Goal: Transaction & Acquisition: Purchase product/service

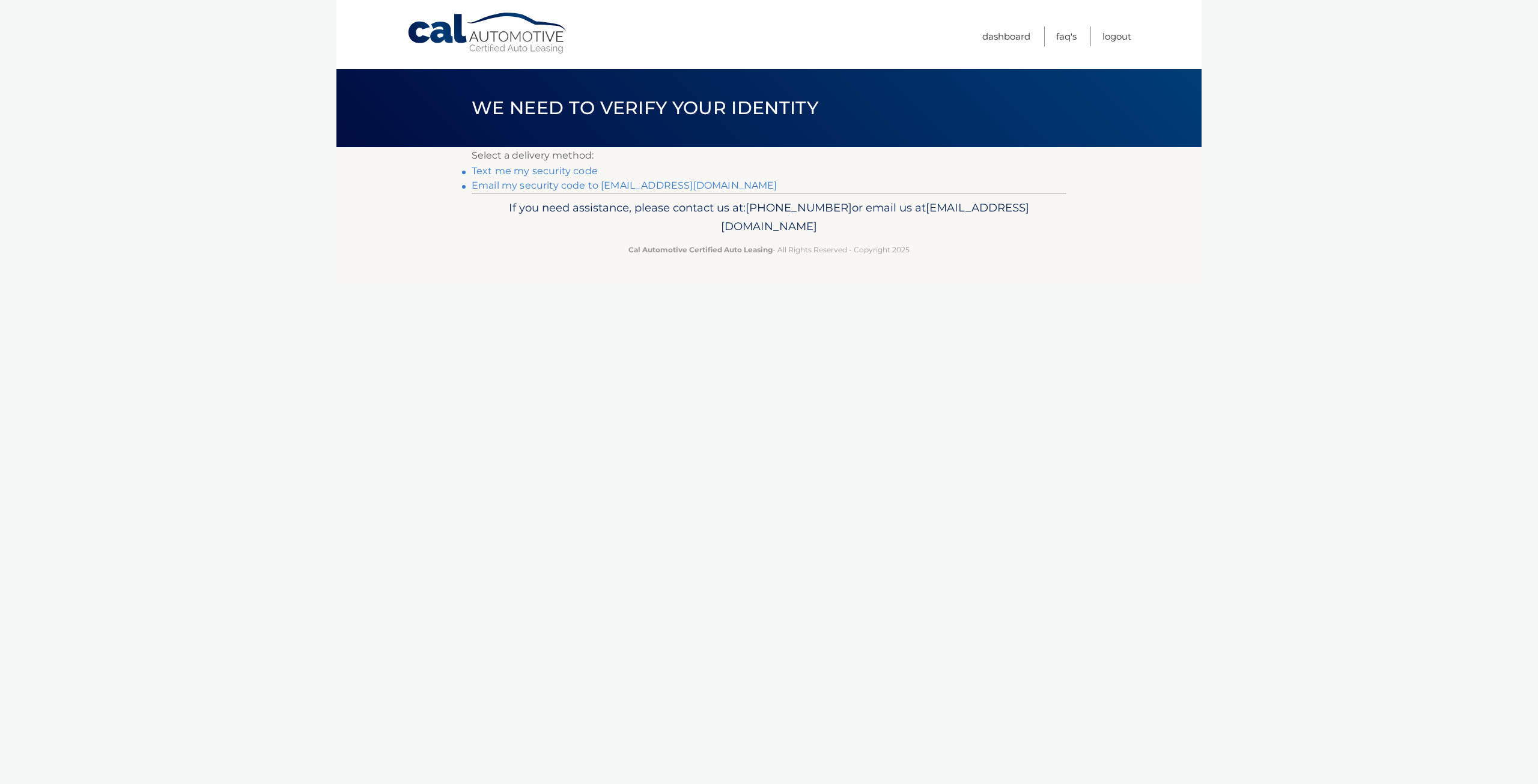
click at [575, 175] on link "Text me my security code" at bounding box center [534, 171] width 126 height 12
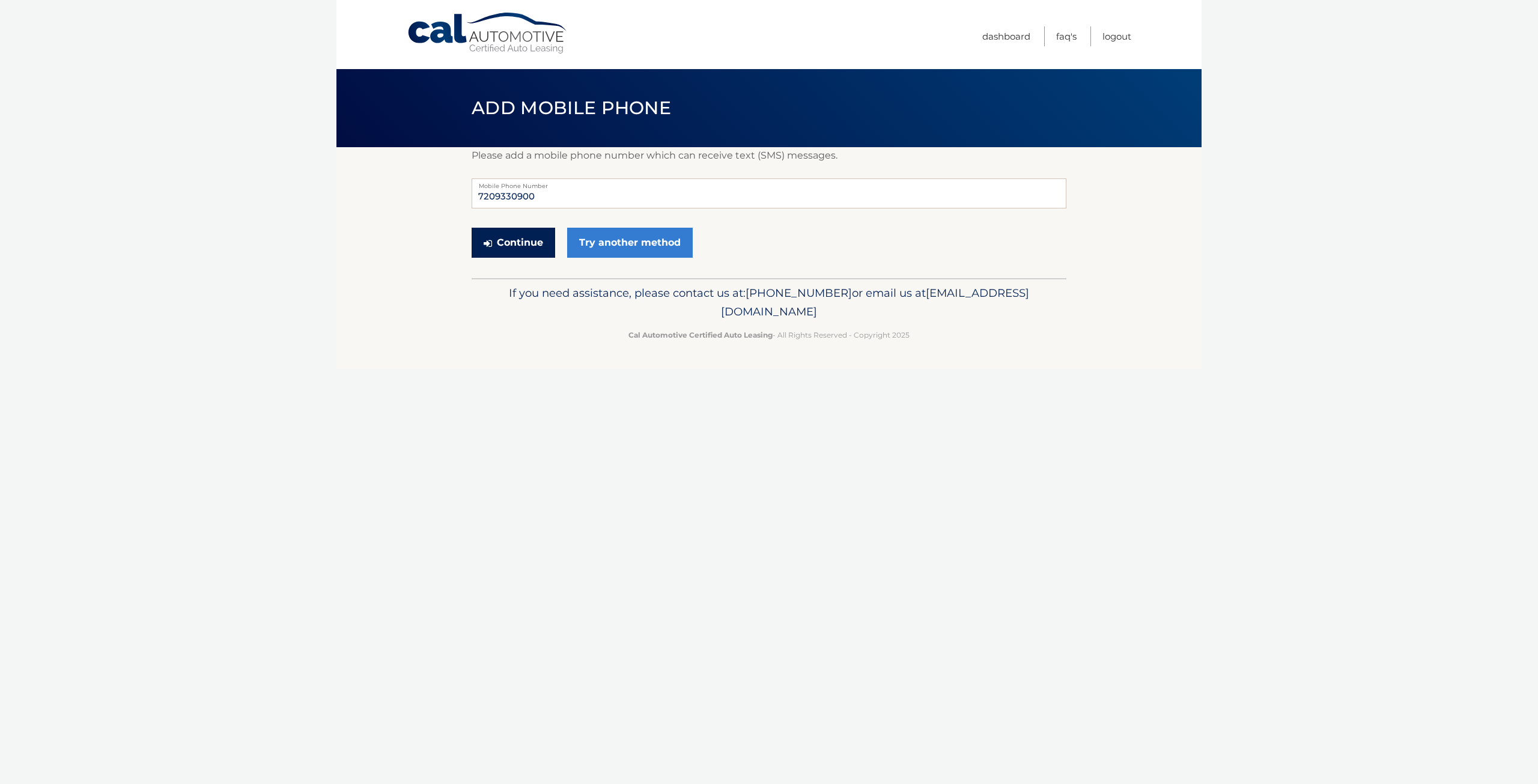
click at [515, 239] on button "Continue" at bounding box center [513, 243] width 83 height 30
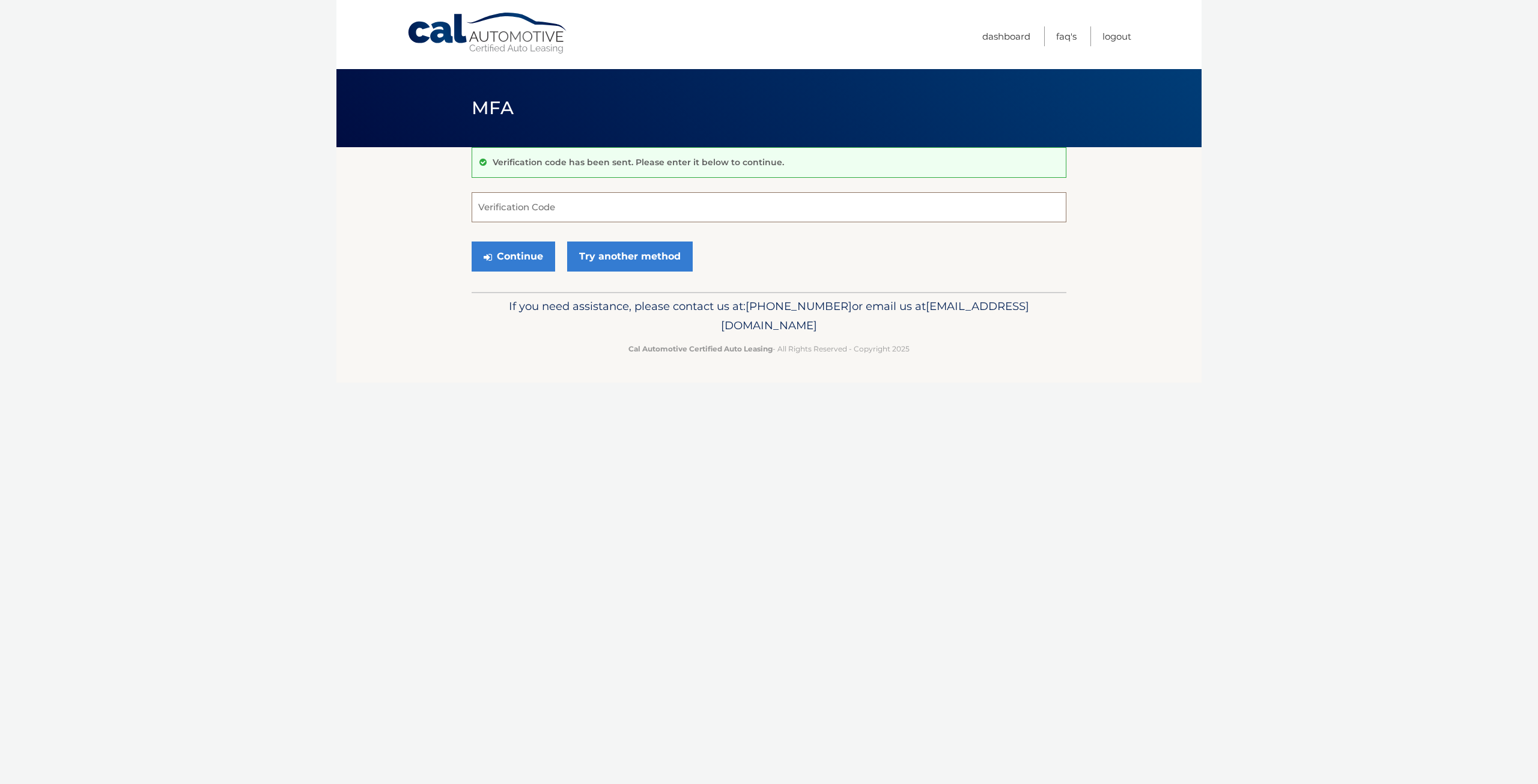
click at [529, 209] on input "Verification Code" at bounding box center [768, 207] width 595 height 30
type input "002305"
click at [533, 254] on button "Continue" at bounding box center [513, 257] width 83 height 30
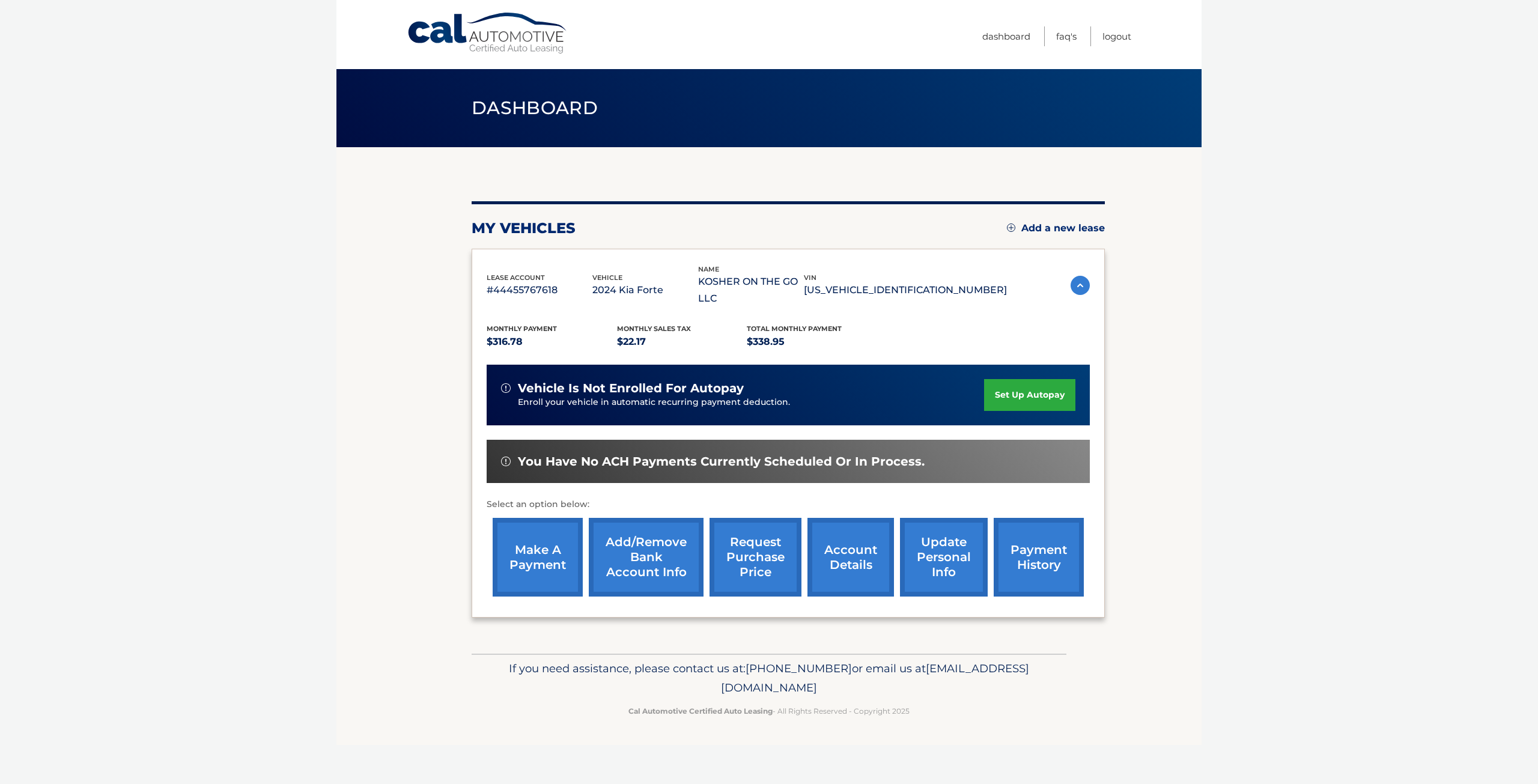
click at [546, 542] on link "make a payment" at bounding box center [538, 557] width 90 height 78
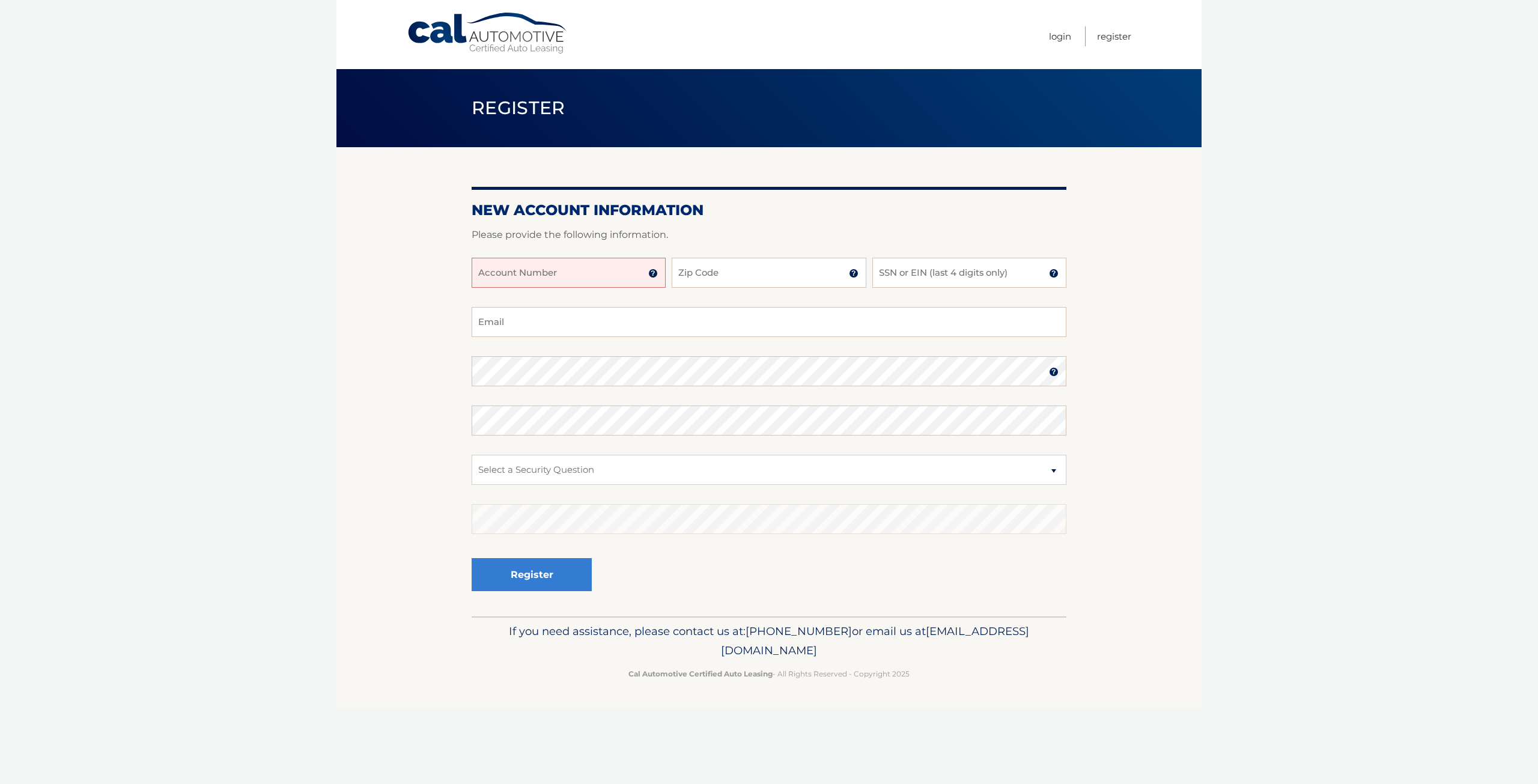
click at [535, 269] on input "Account Number" at bounding box center [568, 273] width 194 height 30
paste input "44455767618"
type input "44455767618"
click at [691, 271] on input "Zip Code" at bounding box center [768, 273] width 194 height 30
type input "33019"
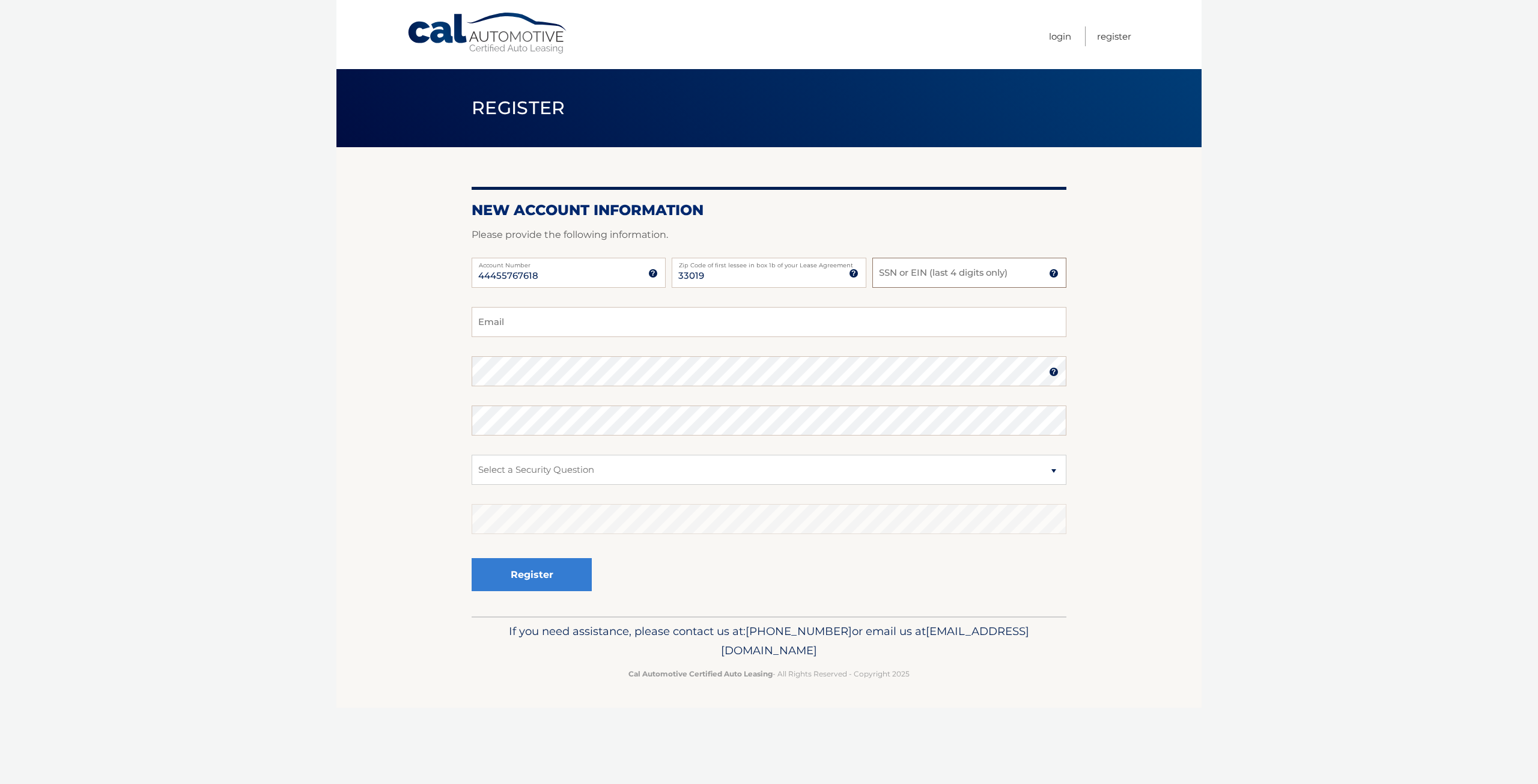
click at [963, 265] on input "SSN or EIN (last 4 digits only)" at bounding box center [969, 273] width 194 height 30
paste input "1550"
type input "1550"
click at [718, 326] on input "Email" at bounding box center [768, 322] width 595 height 30
type input "eliasp.bpa@gmail.com"
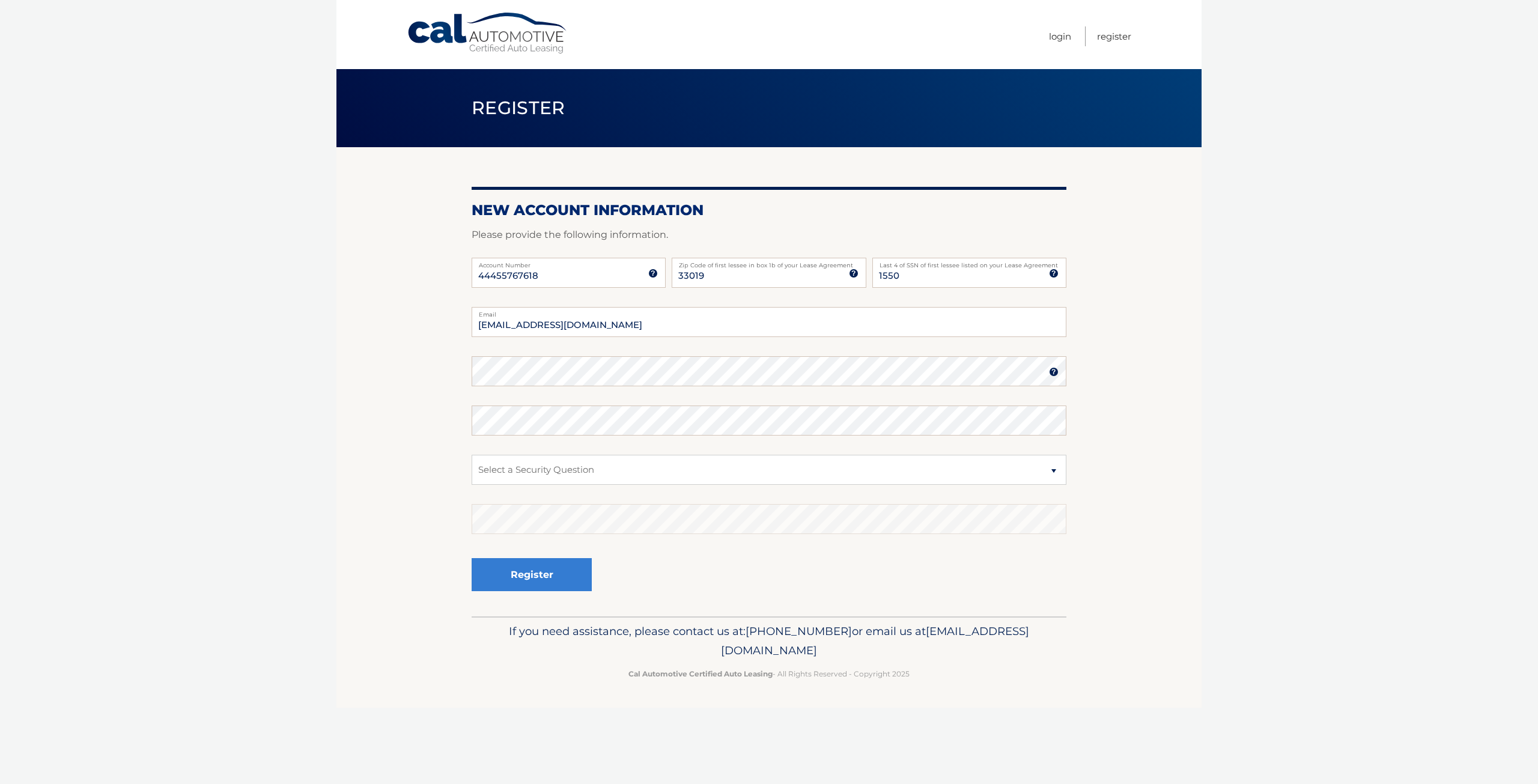
click at [471, 386] on nordpass-icon at bounding box center [471, 386] width 0 height 0
click at [0, 783] on nordpass-autofill-portal at bounding box center [0, 784] width 0 height 0
click at [627, 470] on select "Select a Security Question What was the name of your elementary school? What is…" at bounding box center [768, 470] width 595 height 30
click at [0, 783] on nordpass-portal at bounding box center [0, 784] width 0 height 0
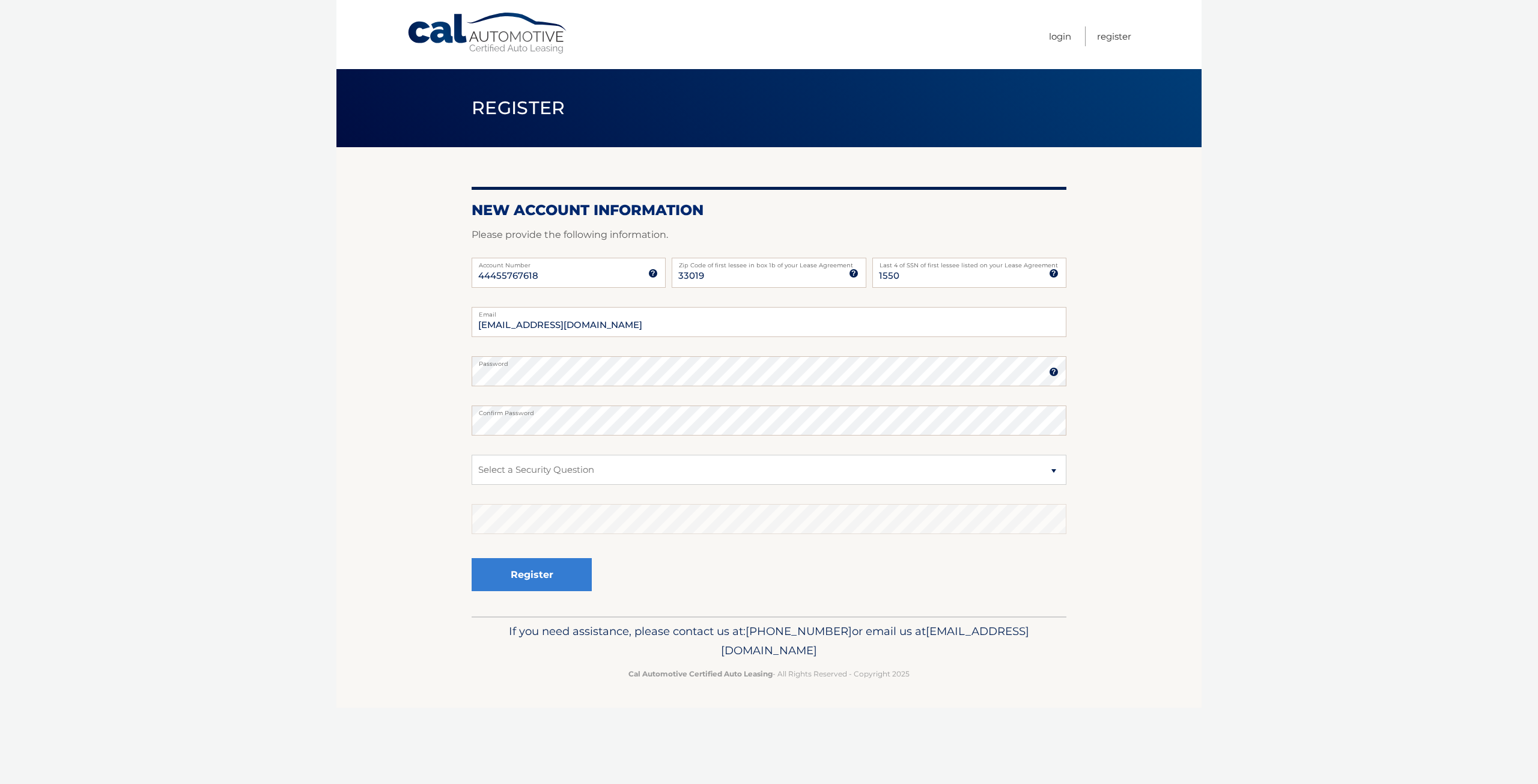
drag, startPoint x: 1390, startPoint y: 145, endPoint x: 1246, endPoint y: 146, distance: 144.0
click at [1246, 146] on html "Cal Automotive Menu Login Register Register" at bounding box center [769, 392] width 1538 height 784
click at [0, 783] on nordpass-portal at bounding box center [0, 784] width 0 height 0
click at [704, 471] on select "Select a Security Question What was the name of your elementary school? What is…" at bounding box center [768, 470] width 595 height 30
select select "1"
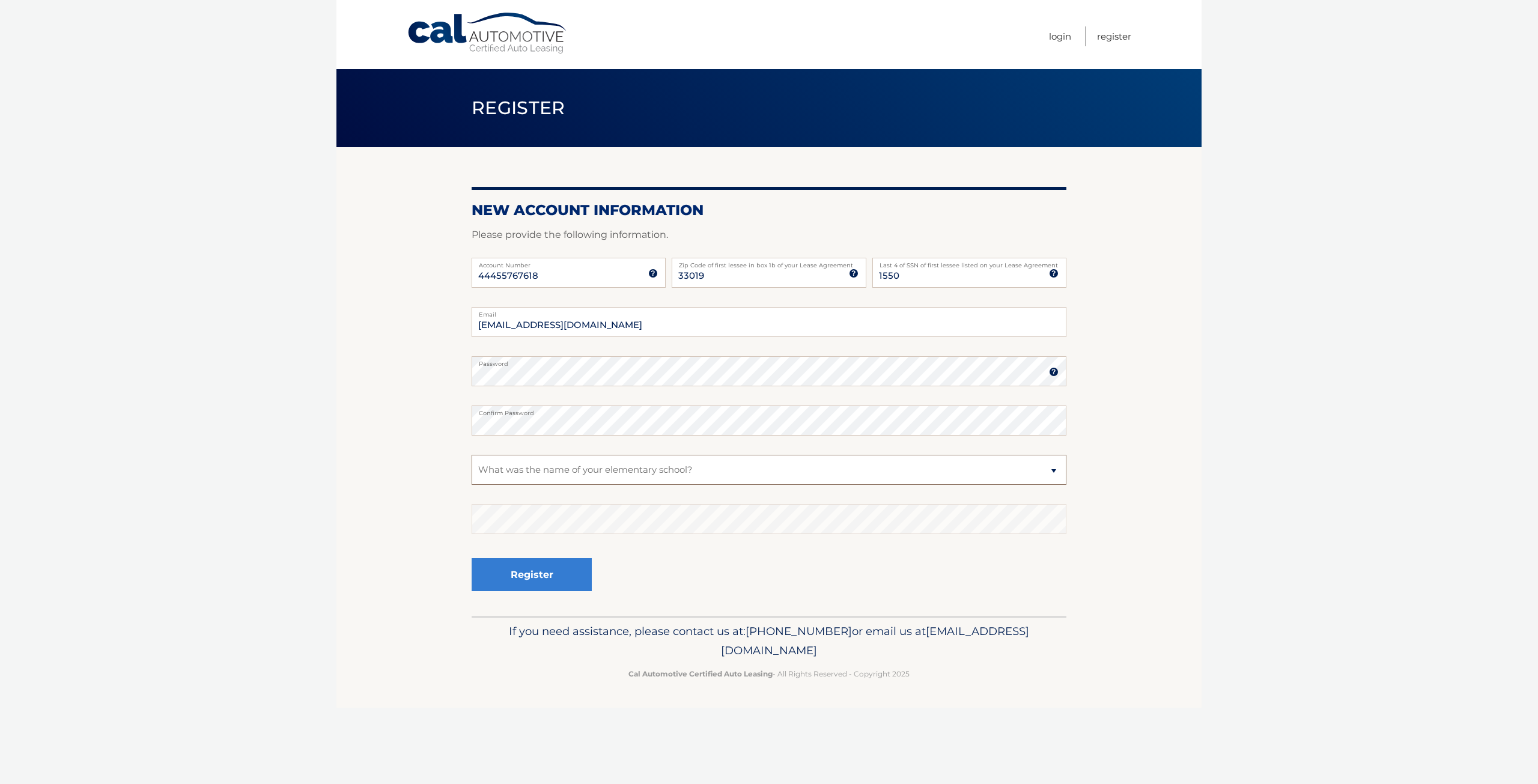
click at [471, 455] on select "Select a Security Question What was the name of your elementary school? What is…" at bounding box center [768, 470] width 595 height 30
click at [1003, 558] on div "Register" at bounding box center [768, 575] width 595 height 44
click at [0, 783] on nordpass-portal at bounding box center [0, 784] width 0 height 0
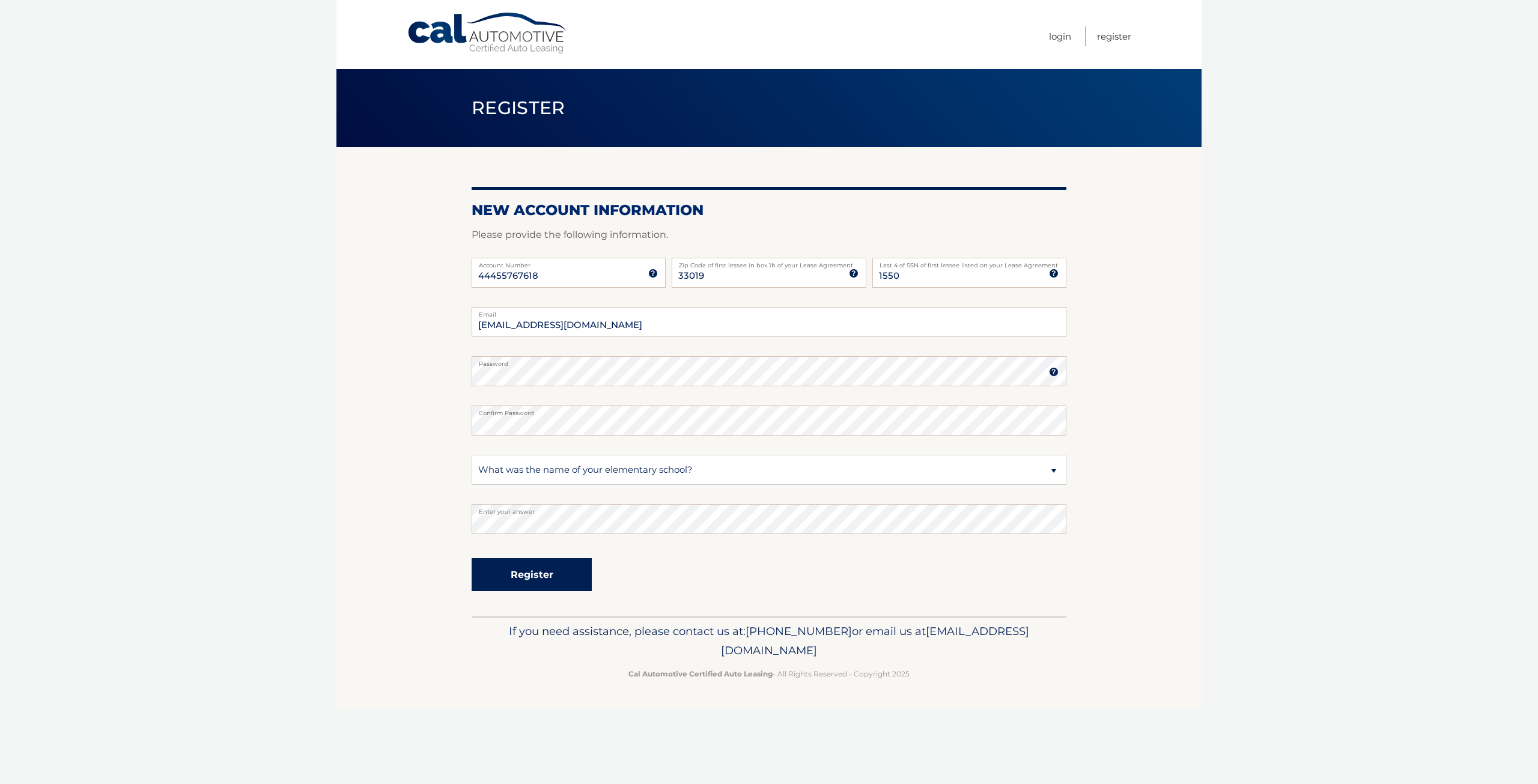
click at [567, 566] on button "Register" at bounding box center [531, 575] width 120 height 33
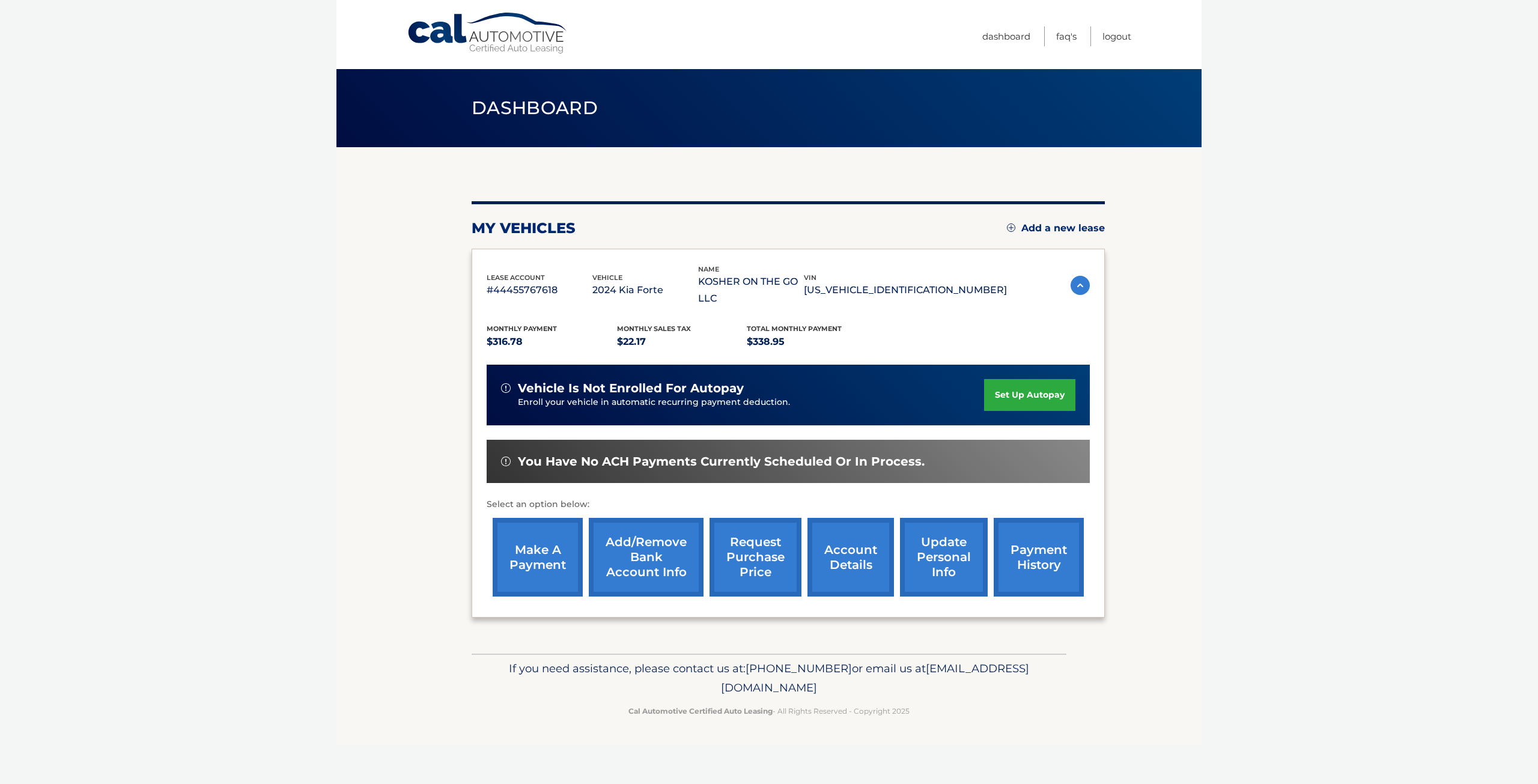
click at [0, 783] on nordpass-portal at bounding box center [0, 784] width 0 height 0
click at [627, 534] on link "Add/Remove bank account info" at bounding box center [646, 557] width 115 height 78
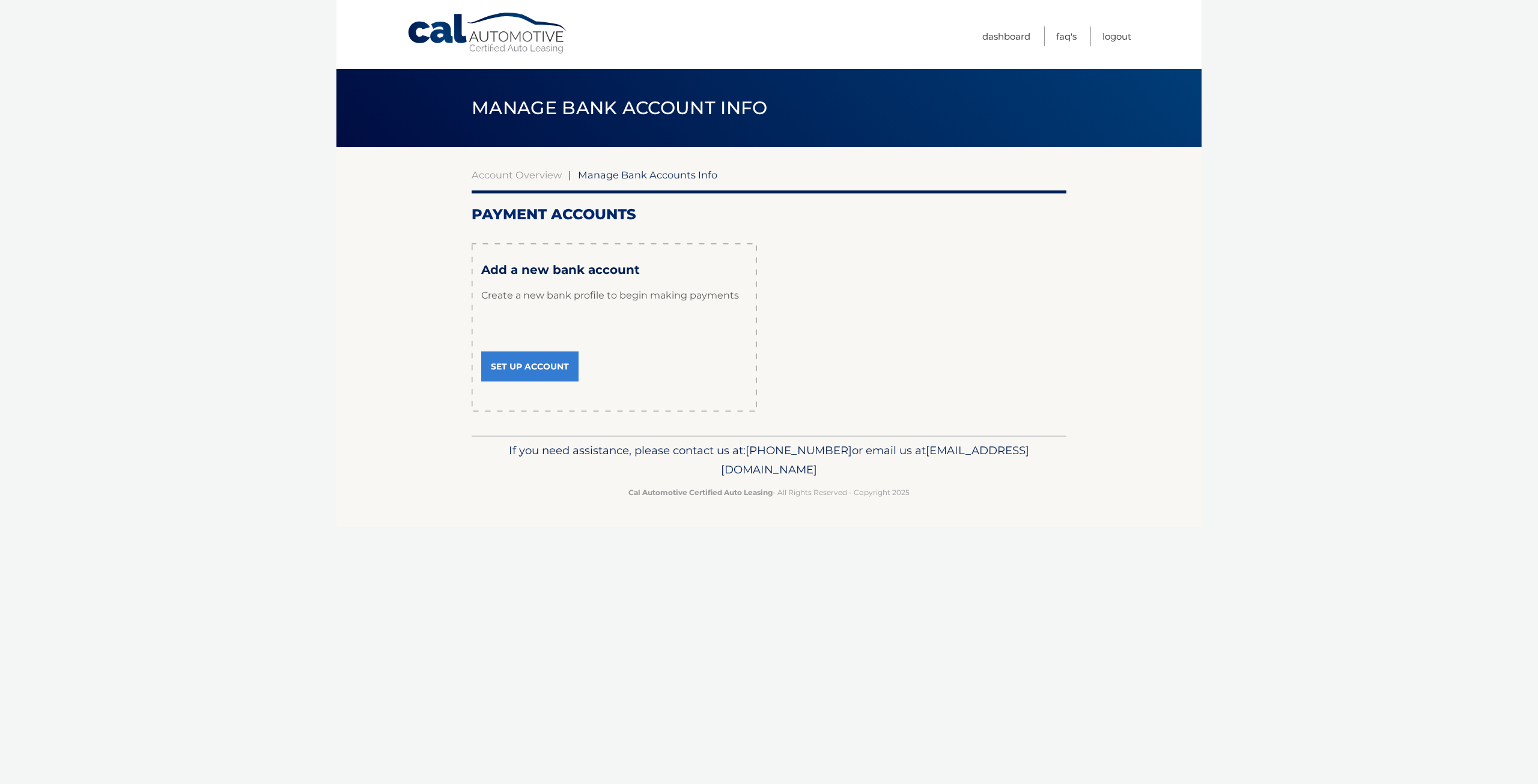
click at [540, 366] on link "Set Up Account" at bounding box center [530, 366] width 98 height 30
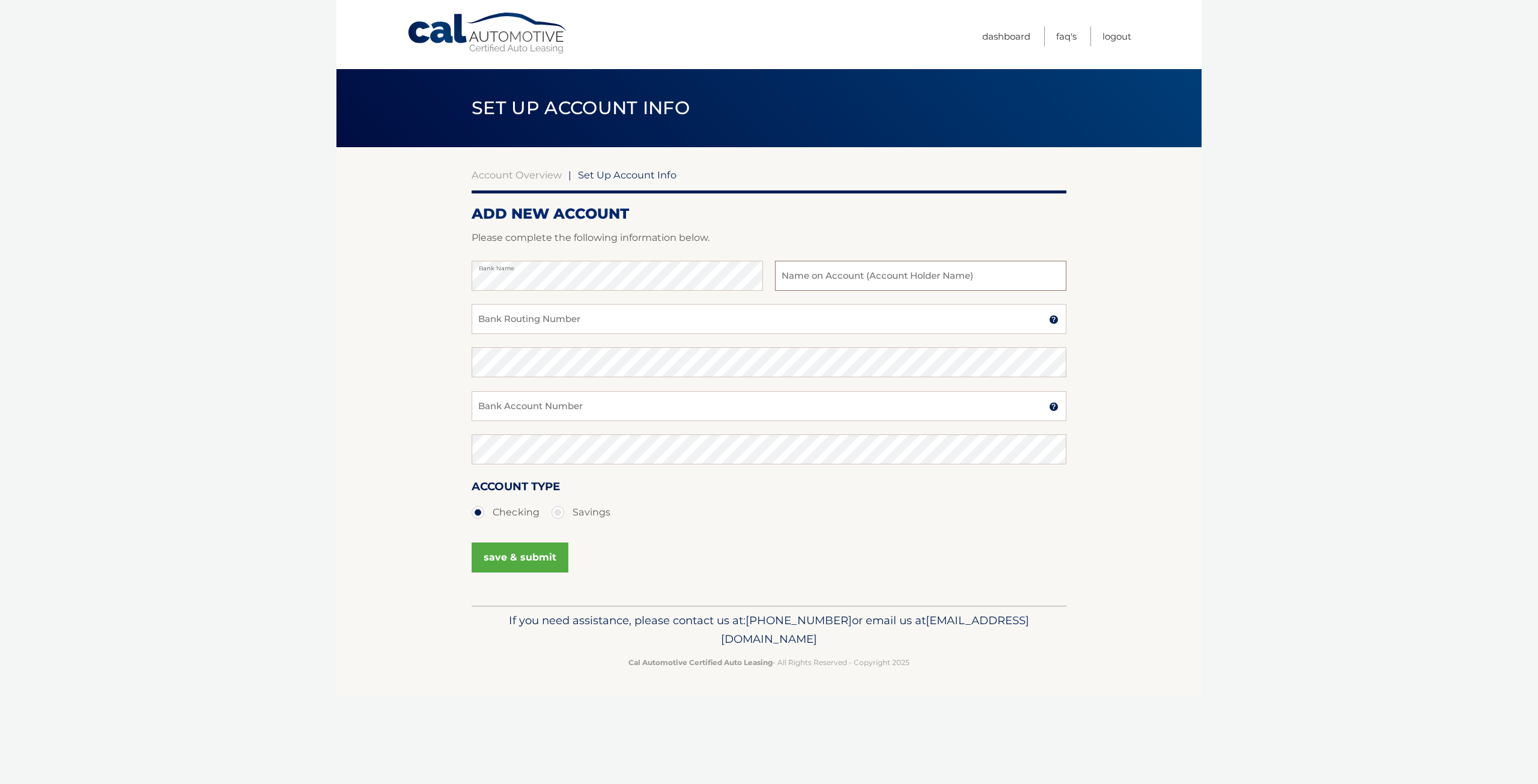
click at [805, 286] on input "text" at bounding box center [920, 276] width 291 height 30
drag, startPoint x: 872, startPoint y: 276, endPoint x: 669, endPoint y: 266, distance: 203.2
click at [665, 266] on div "Bank Name [GEOGRAPHIC_DATA] Name on Bank Account Holder" at bounding box center [768, 283] width 595 height 43
paste input "ADERECH HANECHONA, INC"
type input "HADERECH HANECHONA, INC"
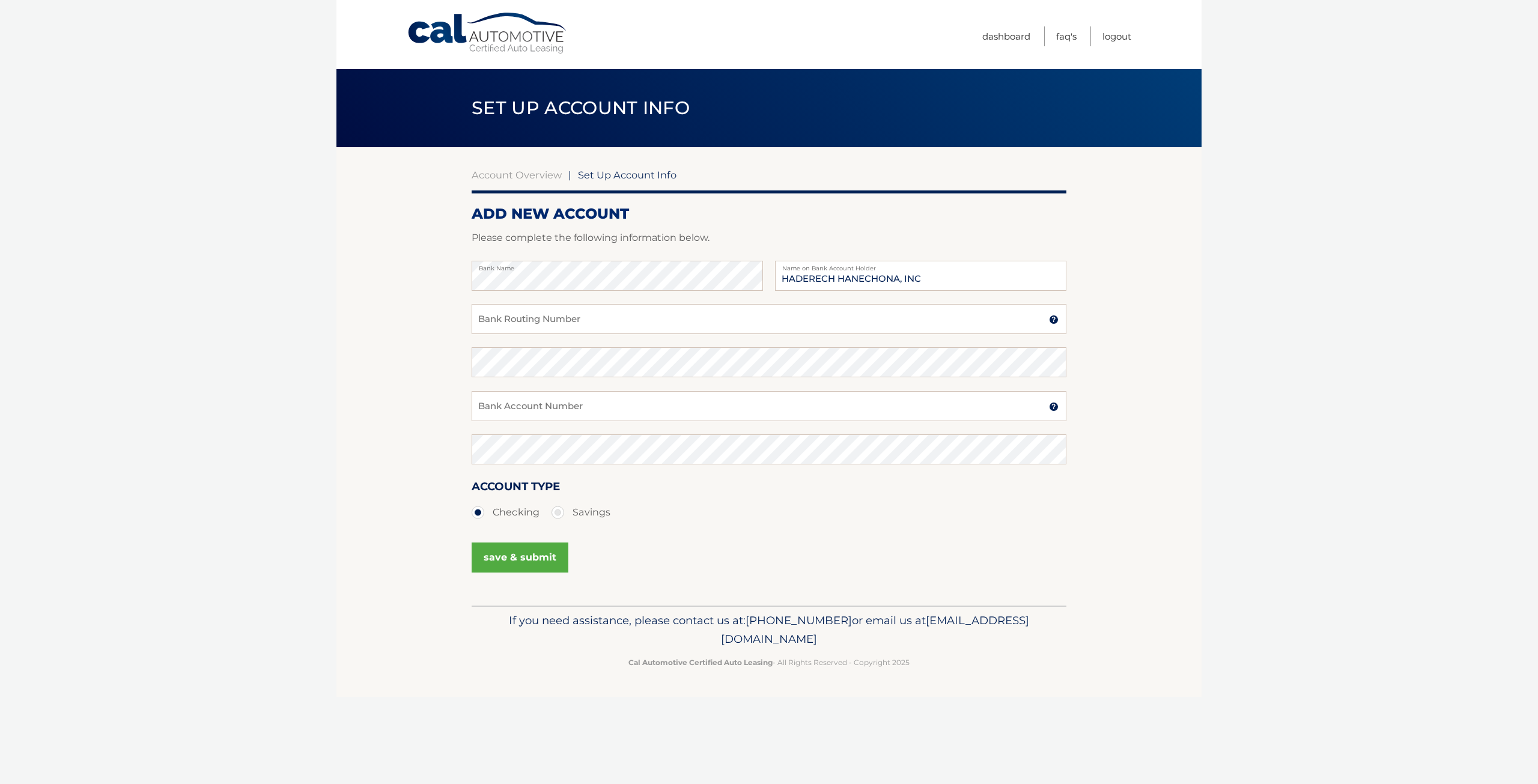
click at [1272, 304] on body "Cal Automotive Menu Dashboard FAQ's Logout |" at bounding box center [769, 392] width 1538 height 784
click at [617, 320] on input "Bank Routing Number" at bounding box center [768, 319] width 595 height 30
paste input "267084131"
type input "267084131"
click at [553, 404] on input "Bank Account Number" at bounding box center [768, 406] width 595 height 30
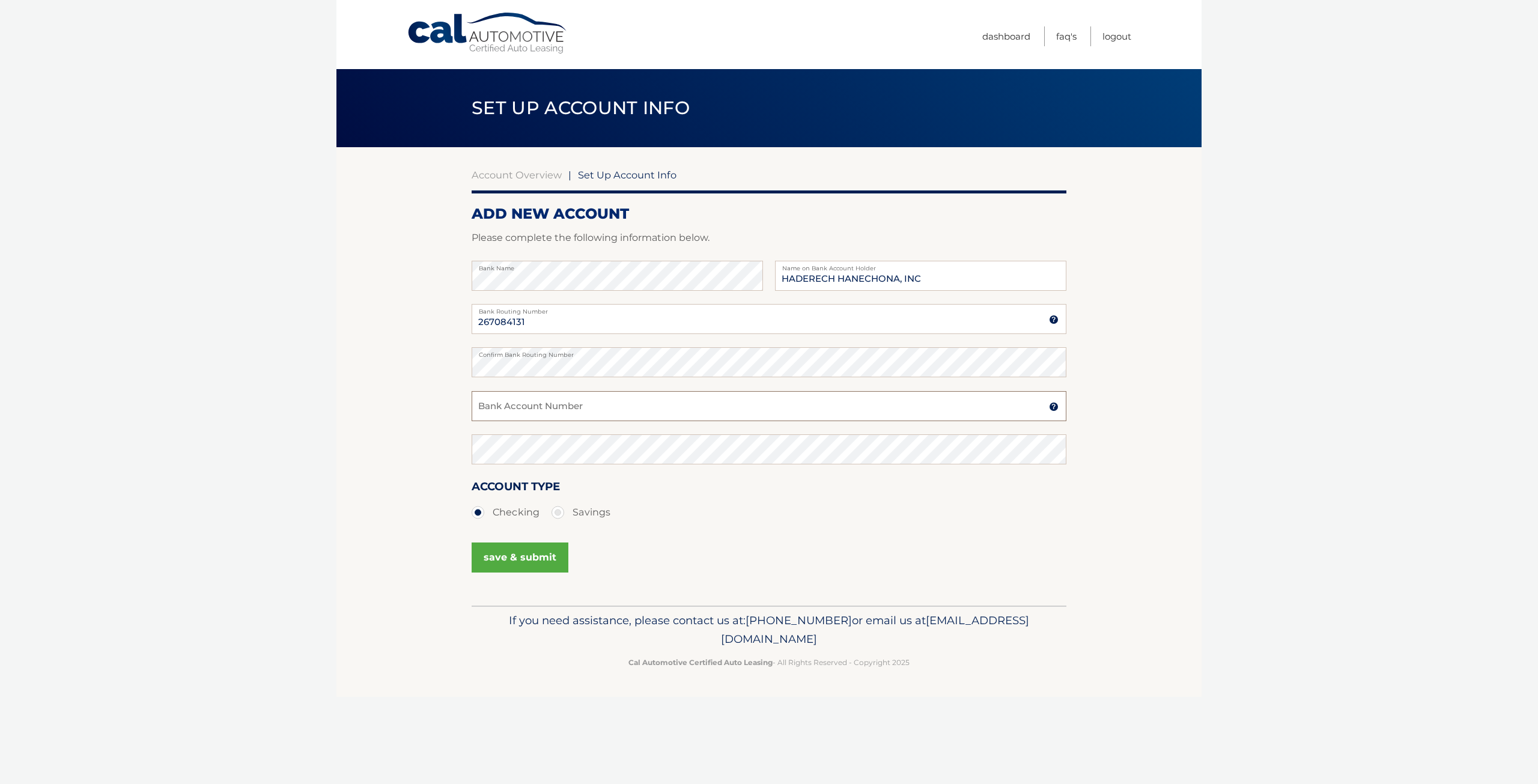
paste input "578195821"
type input "578195821"
drag, startPoint x: 539, startPoint y: 317, endPoint x: 364, endPoint y: 313, distance: 175.0
click at [364, 313] on section "Account Overview | Set Up Account Info ADD NEW ACCOUNT Please complete the foll…" at bounding box center [768, 376] width 865 height 459
click at [395, 365] on section "Account Overview | Set Up Account Info ADD NEW ACCOUNT Please complete the foll…" at bounding box center [768, 376] width 865 height 459
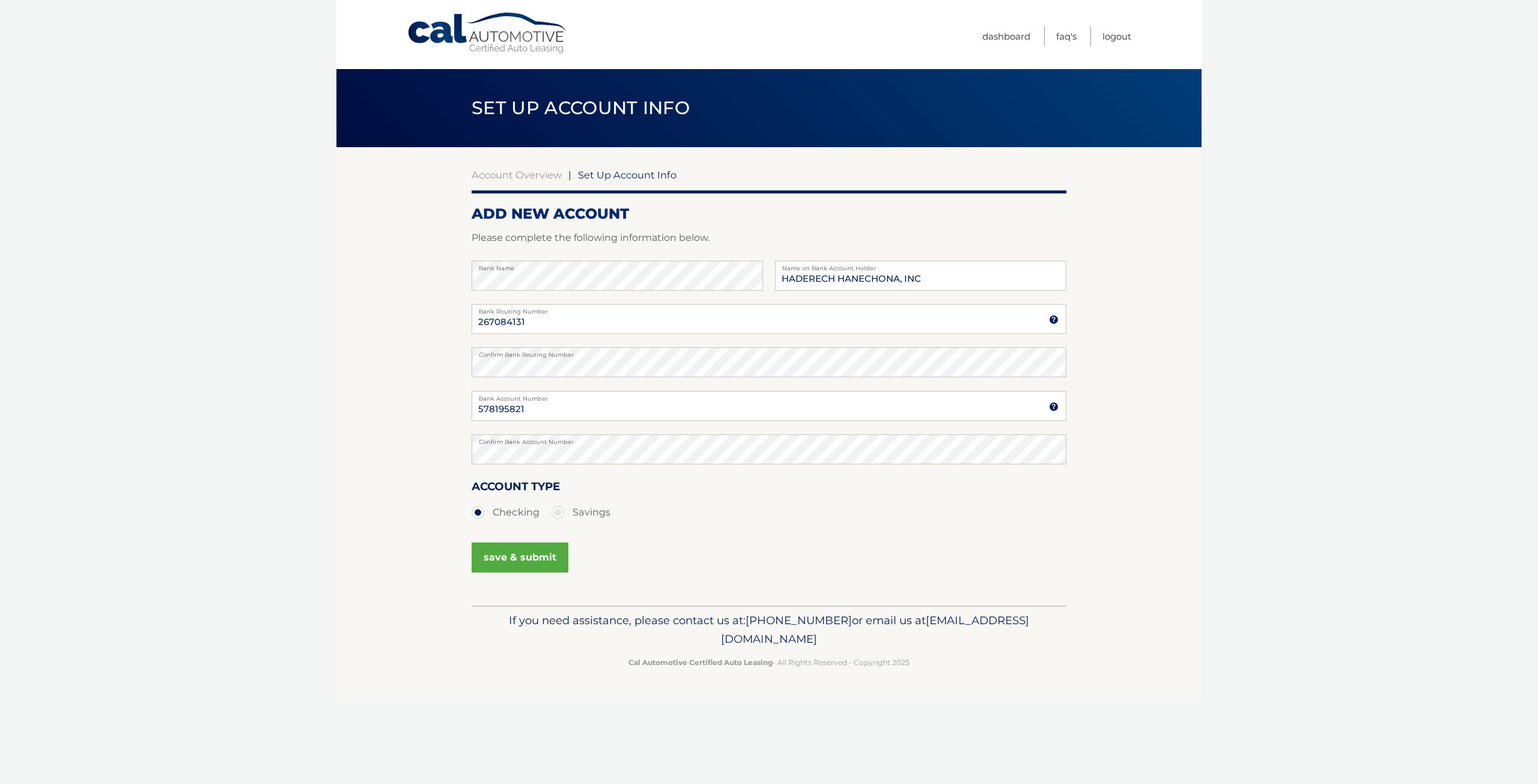
click at [310, 359] on body "Cal Automotive Menu Dashboard FAQ's Logout |" at bounding box center [769, 392] width 1538 height 784
click at [519, 550] on button "save & submit" at bounding box center [520, 557] width 97 height 30
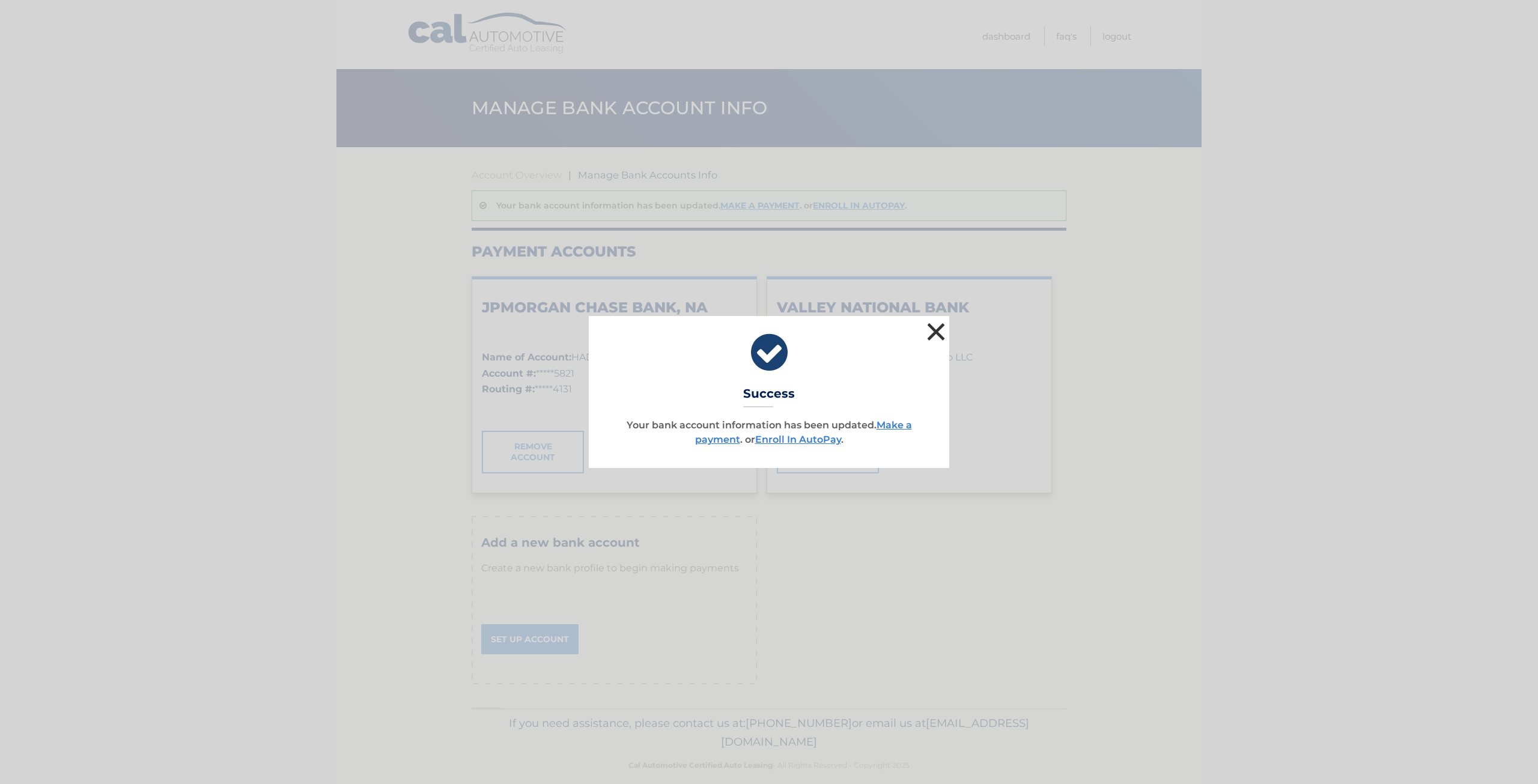
click at [931, 324] on button "×" at bounding box center [936, 331] width 24 height 24
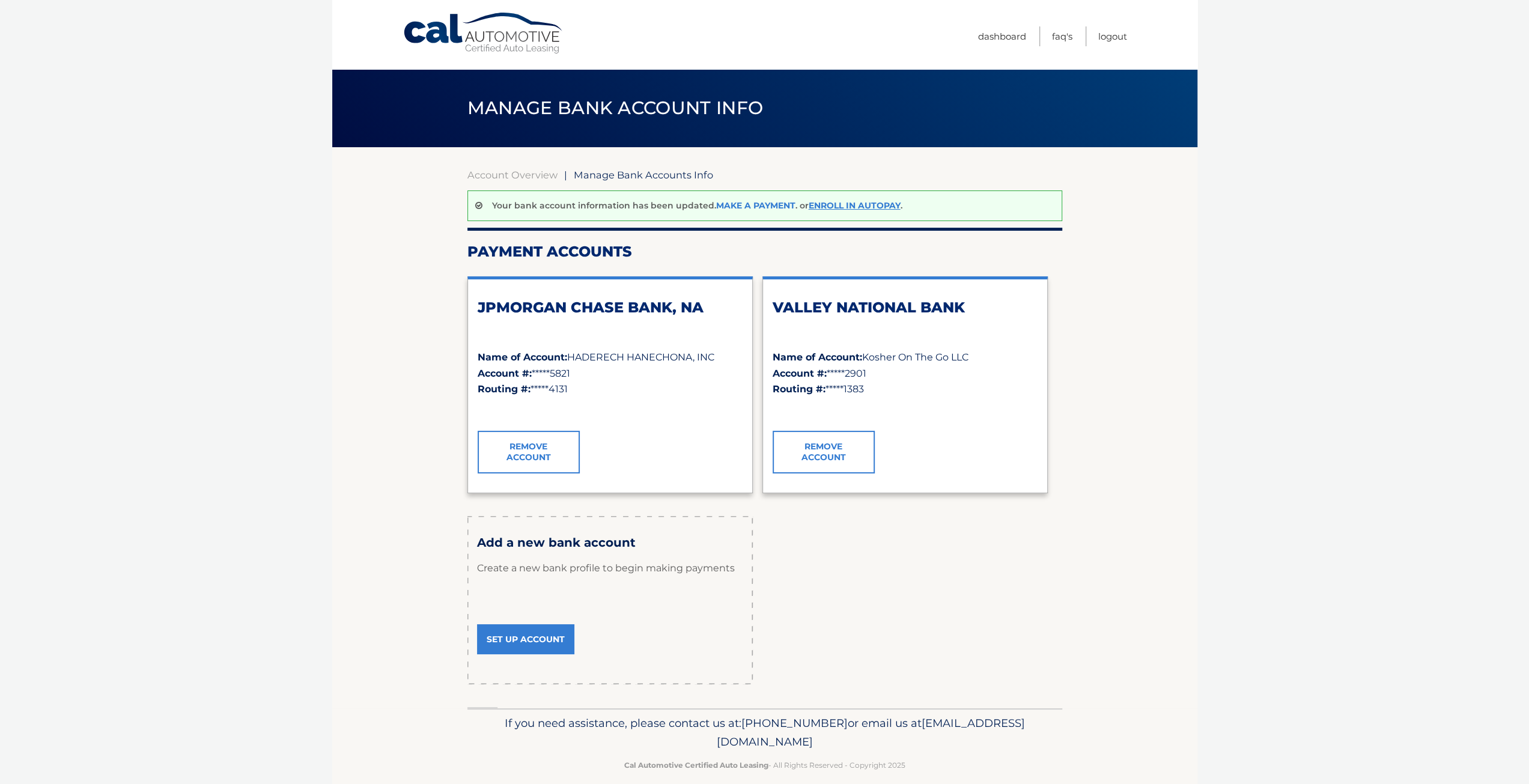
click at [757, 201] on link "Make a payment" at bounding box center [756, 205] width 79 height 11
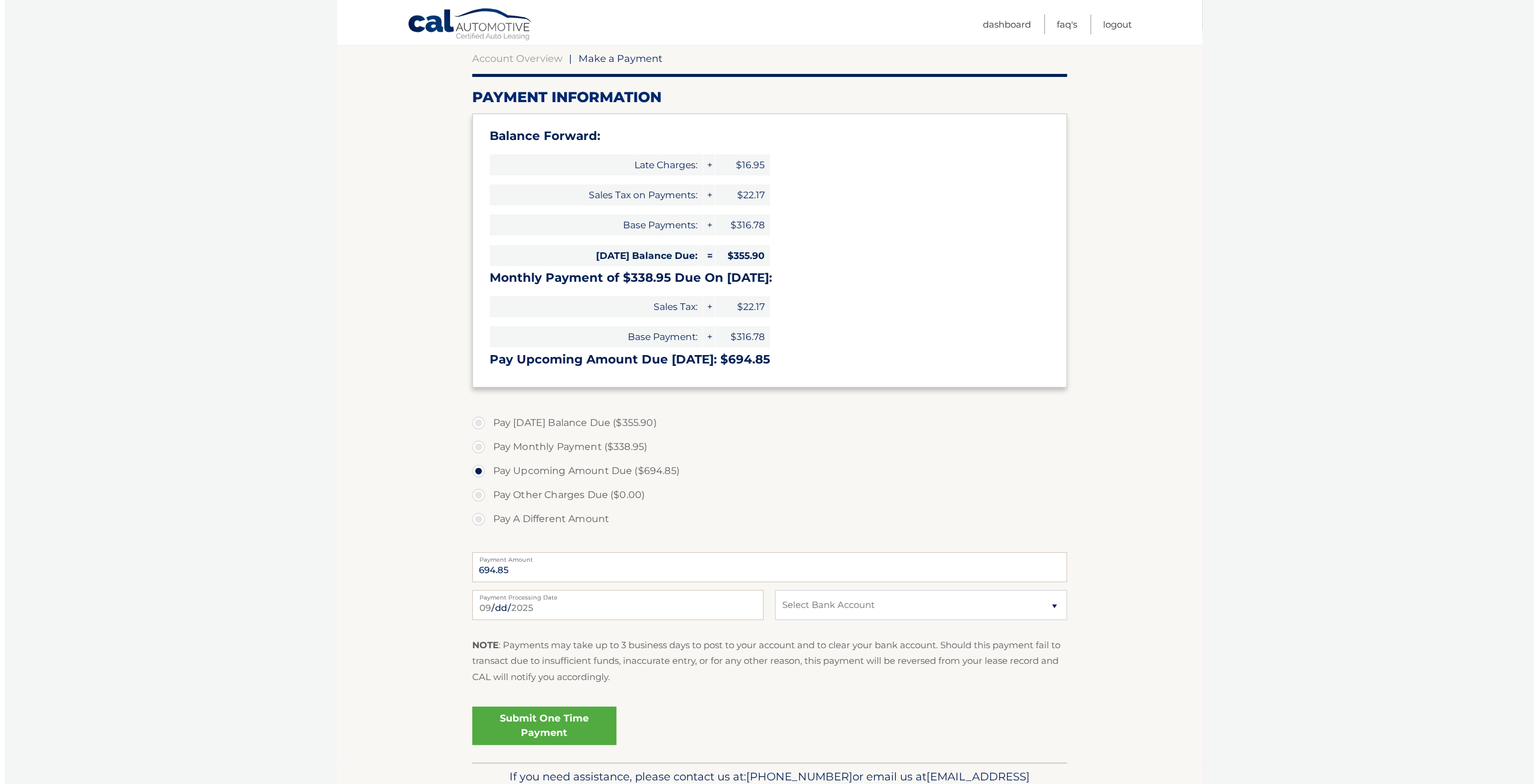
scroll to position [120, 0]
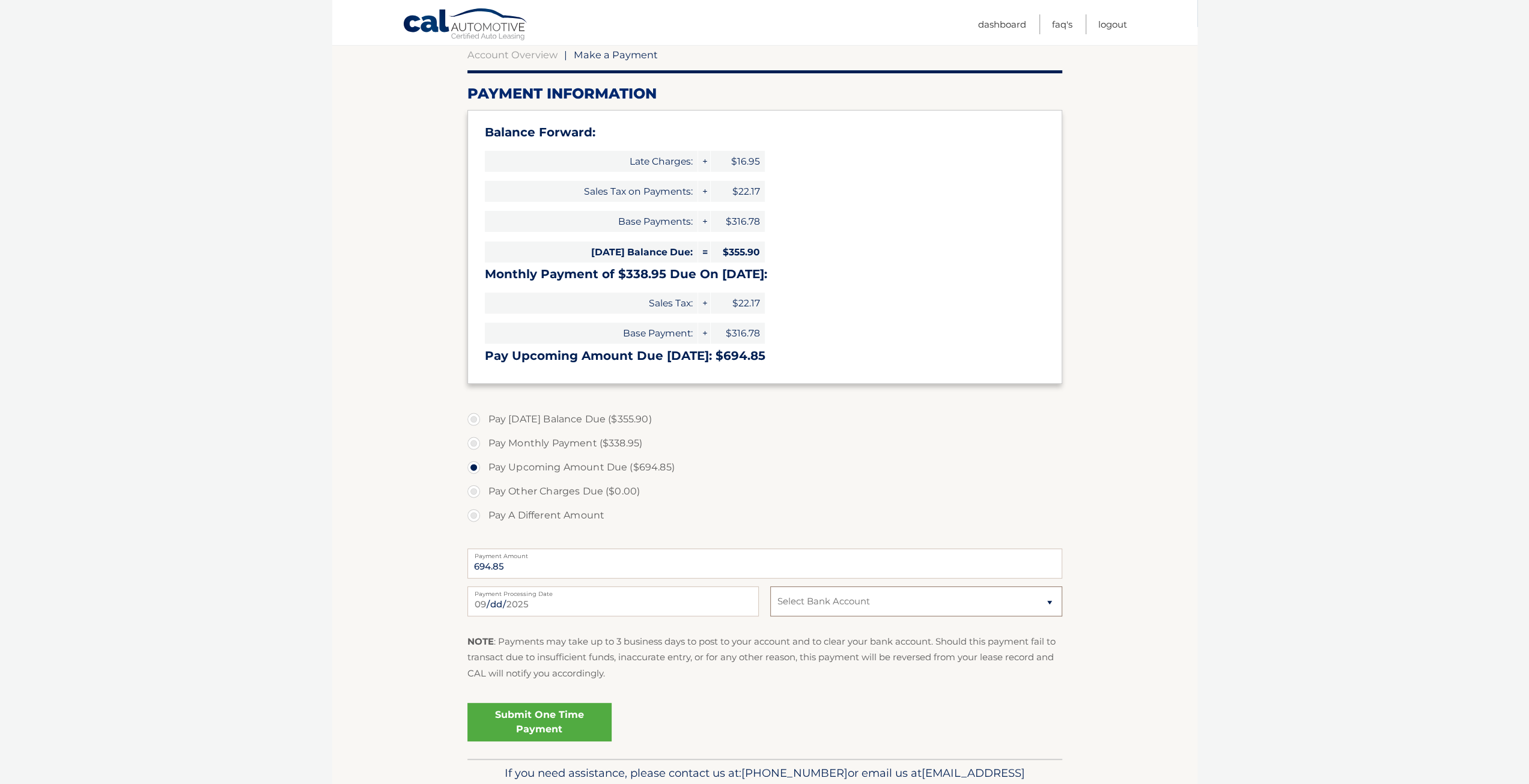
click at [849, 596] on select "Select Bank Account Checking JPMORGAN CHASE BANK, NA *****5821 Checking VALLEY …" at bounding box center [915, 601] width 291 height 30
select select "YjEwNmIxMWMtMDExZi00MjY0LWExM2UtZGM5YzZlZjQ3NzJk"
click at [770, 586] on select "Select Bank Account Checking JPMORGAN CHASE BANK, NA *****5821 Checking VALLEY …" at bounding box center [915, 601] width 291 height 30
click at [591, 716] on link "Submit One Time Payment" at bounding box center [539, 722] width 144 height 38
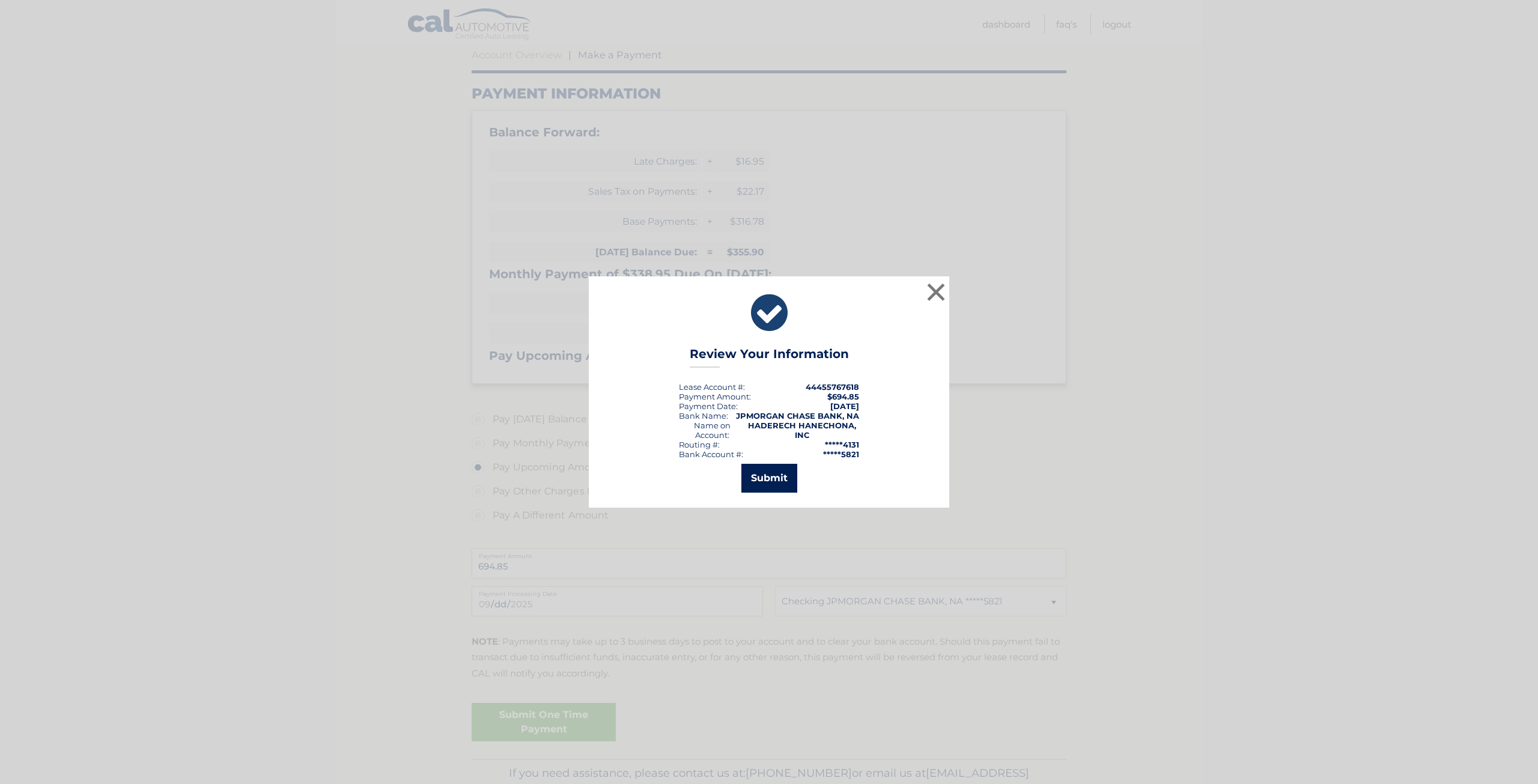
click at [775, 477] on button "Submit" at bounding box center [769, 478] width 56 height 29
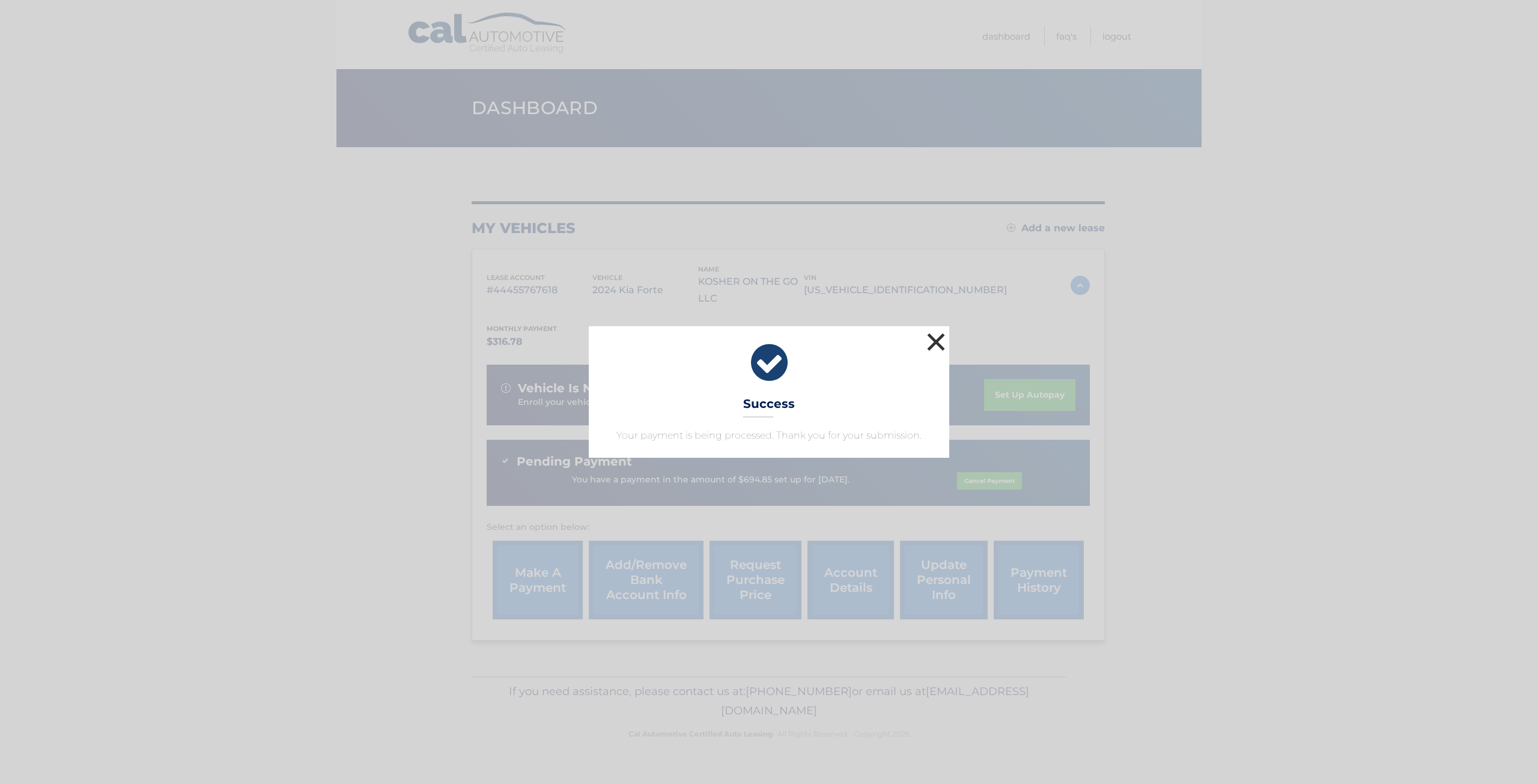
click at [937, 343] on button "×" at bounding box center [936, 341] width 24 height 24
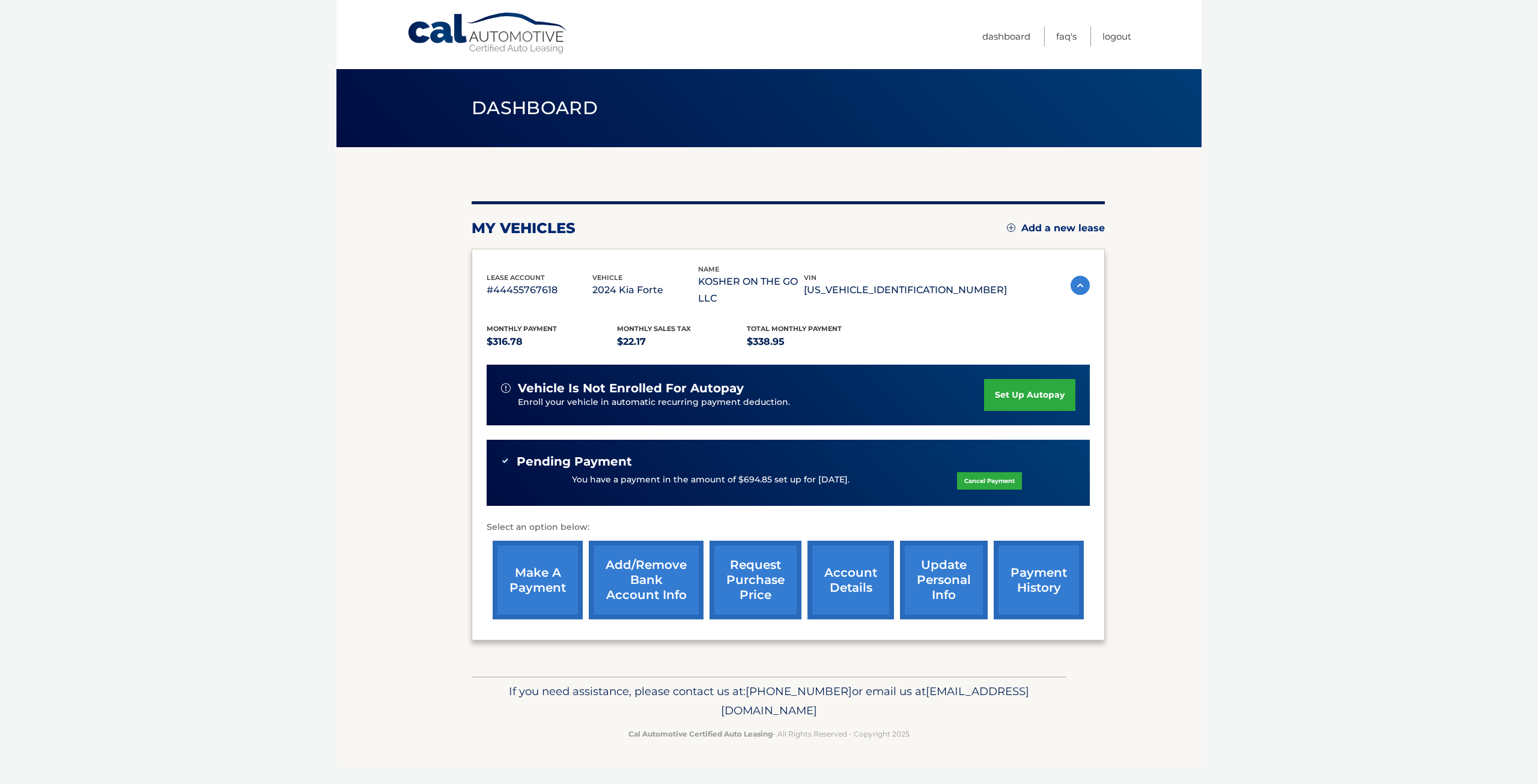
click at [1044, 553] on link "payment history" at bounding box center [1038, 580] width 90 height 78
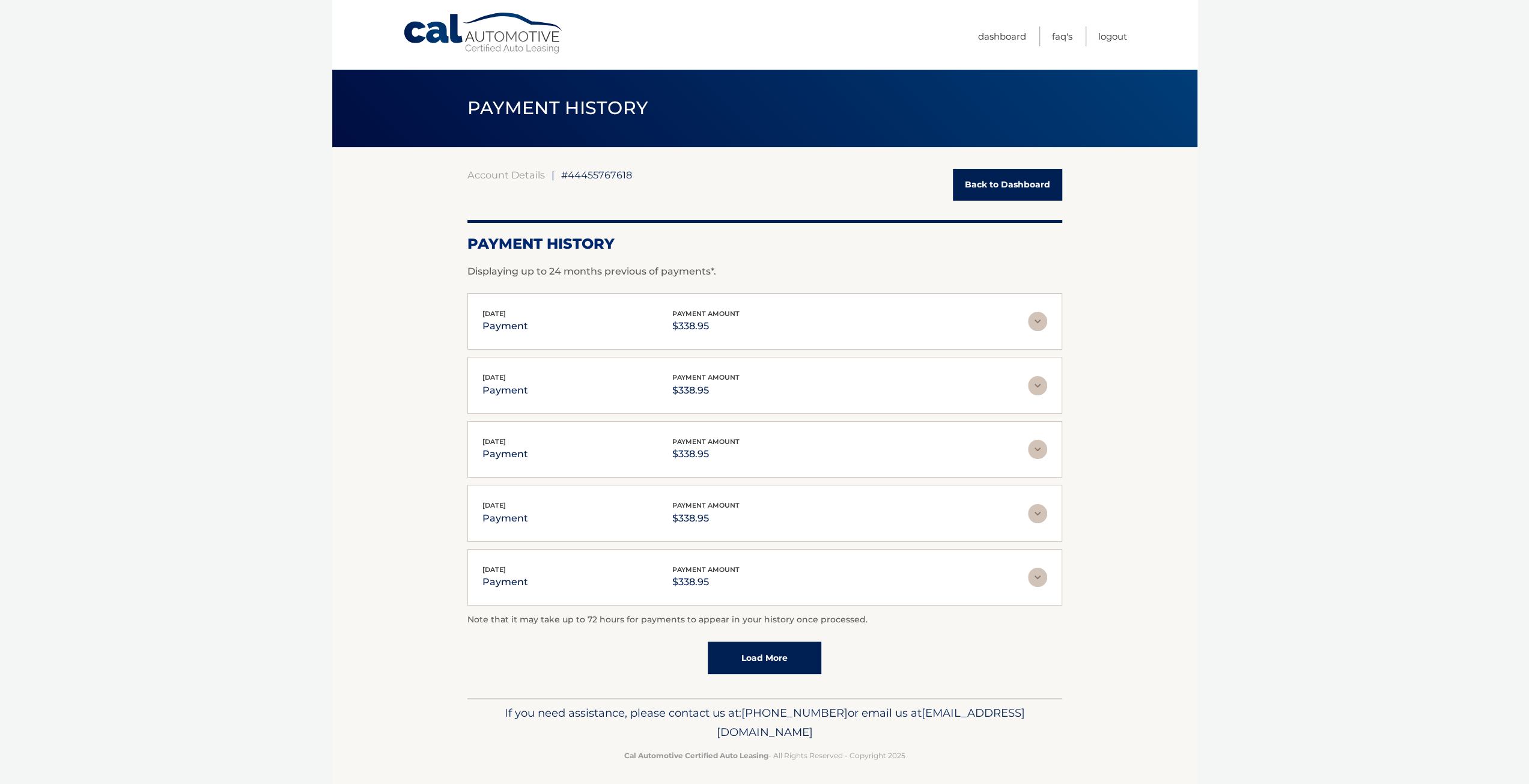
click at [985, 181] on link "Back to Dashboard" at bounding box center [1007, 184] width 109 height 32
